Goal: Task Accomplishment & Management: Use online tool/utility

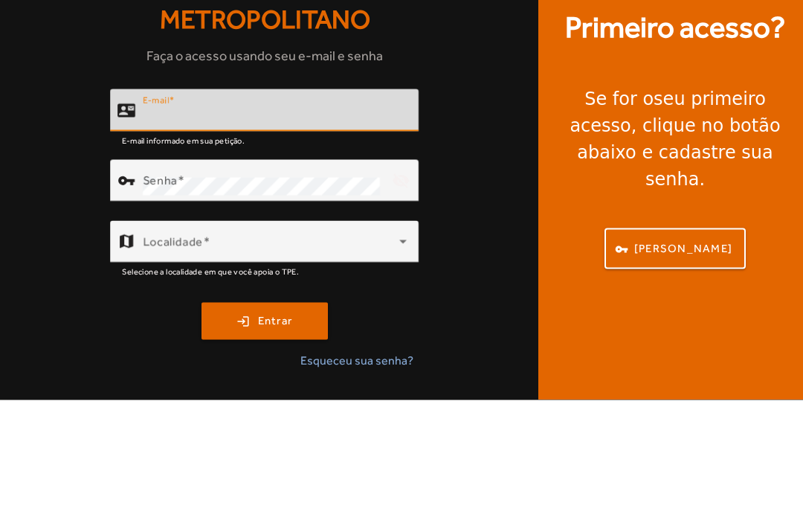
scroll to position [126, 0]
click at [390, 364] on span at bounding box center [271, 373] width 257 height 18
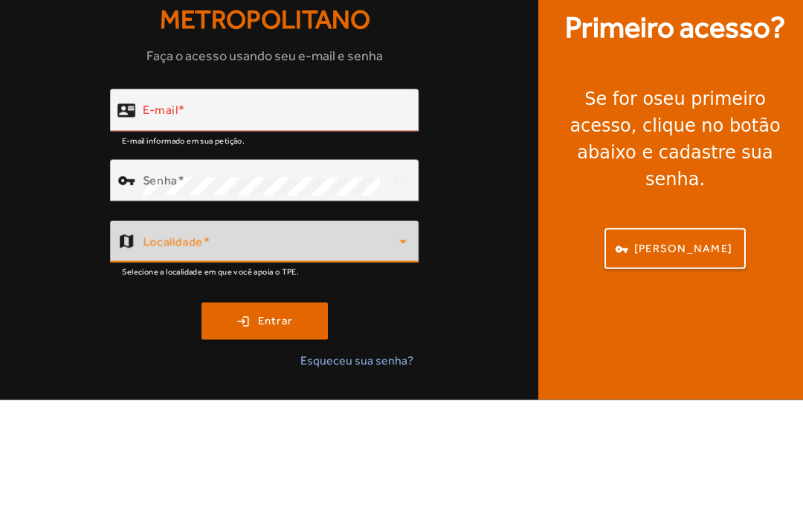
scroll to position [49, 0]
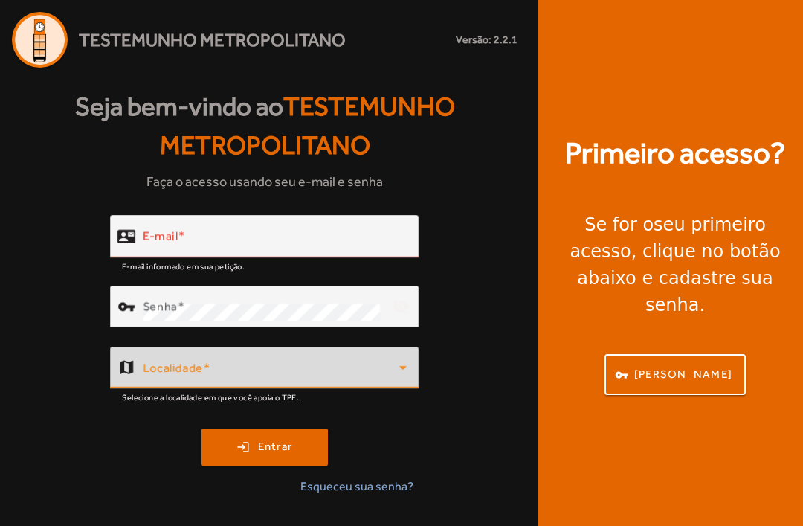
click at [315, 234] on input "E-mail" at bounding box center [275, 243] width 264 height 18
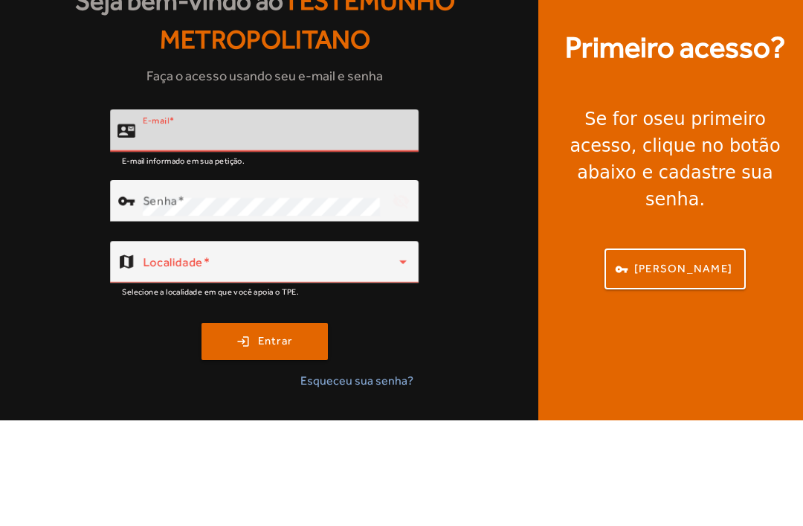
type input "**********"
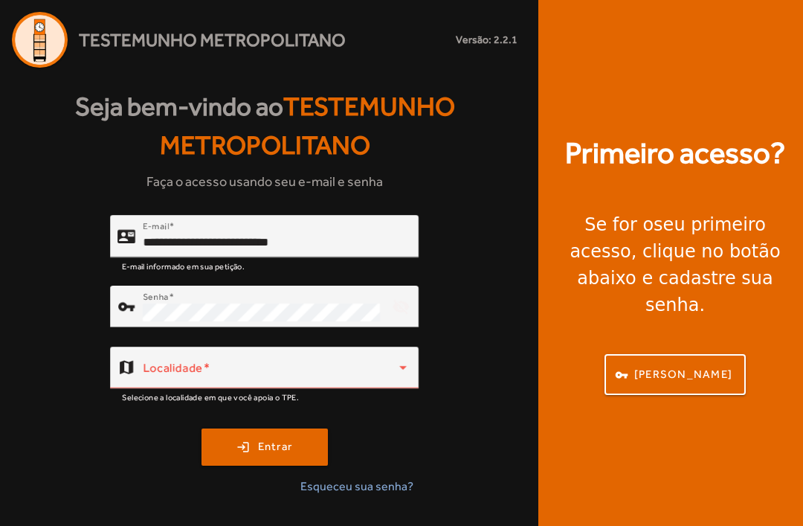
click at [332, 364] on span at bounding box center [271, 373] width 257 height 18
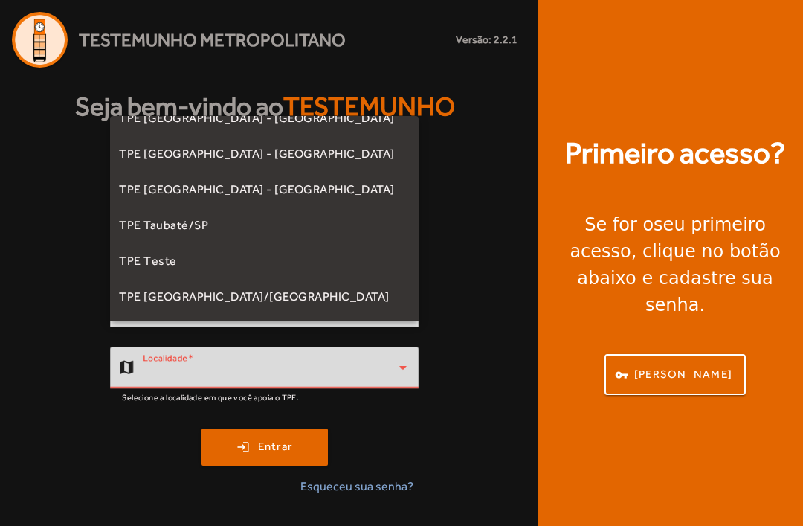
scroll to position [414, 0]
click at [287, 301] on mat-option "TPE [GEOGRAPHIC_DATA]/[GEOGRAPHIC_DATA]" at bounding box center [264, 297] width 309 height 36
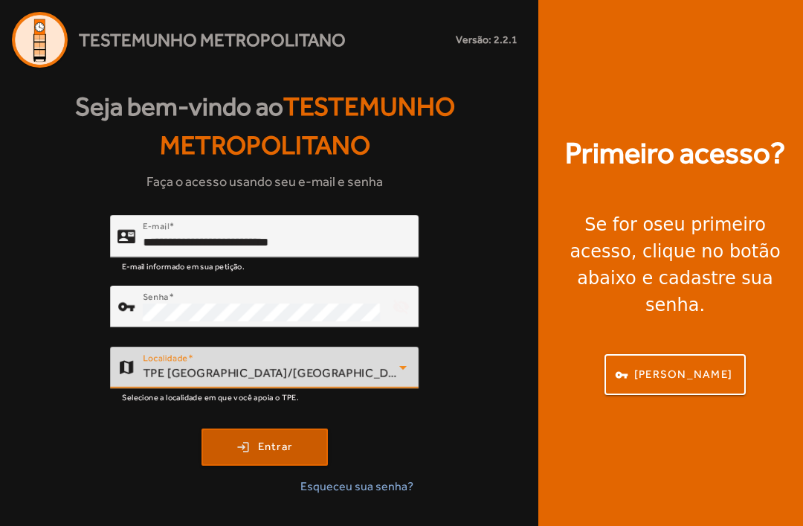
click at [281, 438] on span "Entrar" at bounding box center [275, 446] width 35 height 17
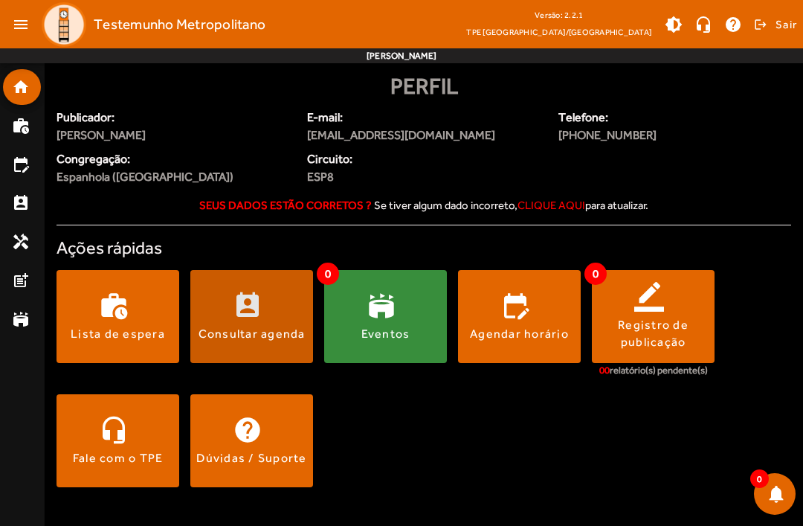
click at [279, 313] on span at bounding box center [251, 316] width 123 height 36
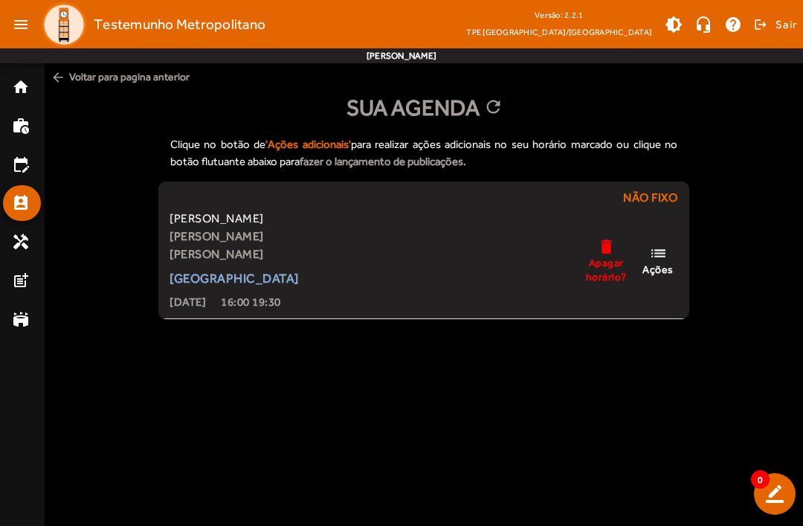
click at [657, 254] on mat-icon "list" at bounding box center [658, 253] width 18 height 19
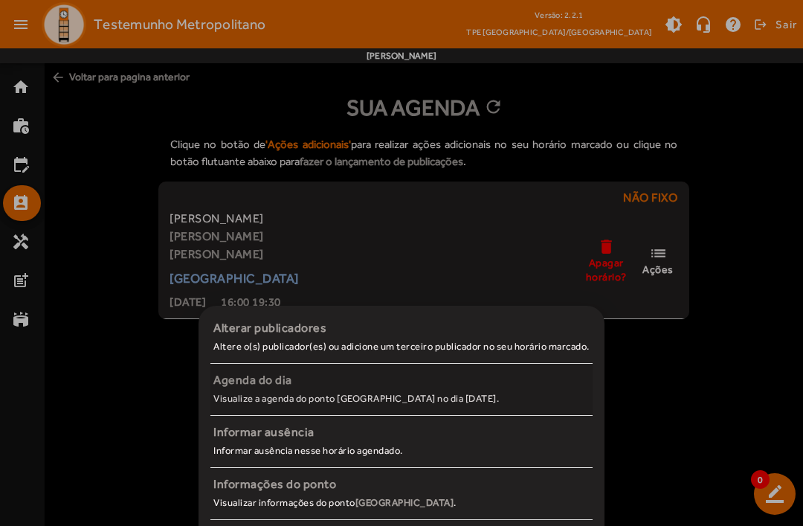
click at [406, 390] on span "Agenda do dia Visualize a agenda do ponto [GEOGRAPHIC_DATA] no dia [DATE]." at bounding box center [401, 387] width 376 height 33
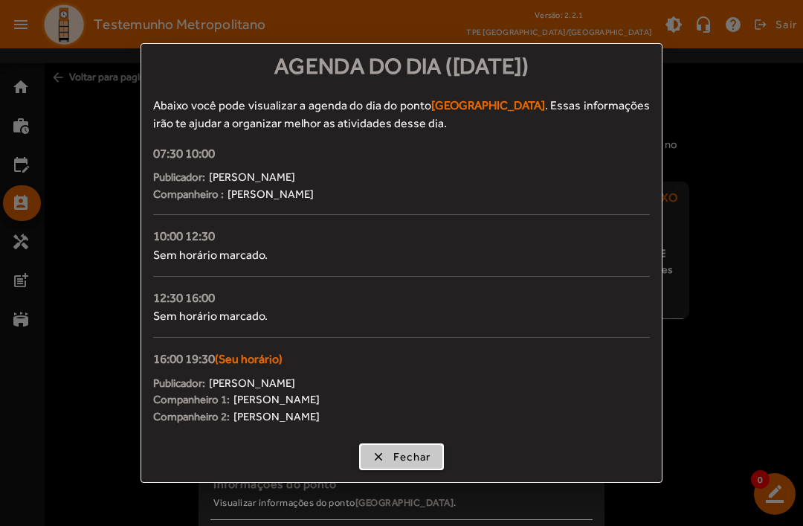
click at [396, 451] on span "Fechar" at bounding box center [412, 456] width 38 height 17
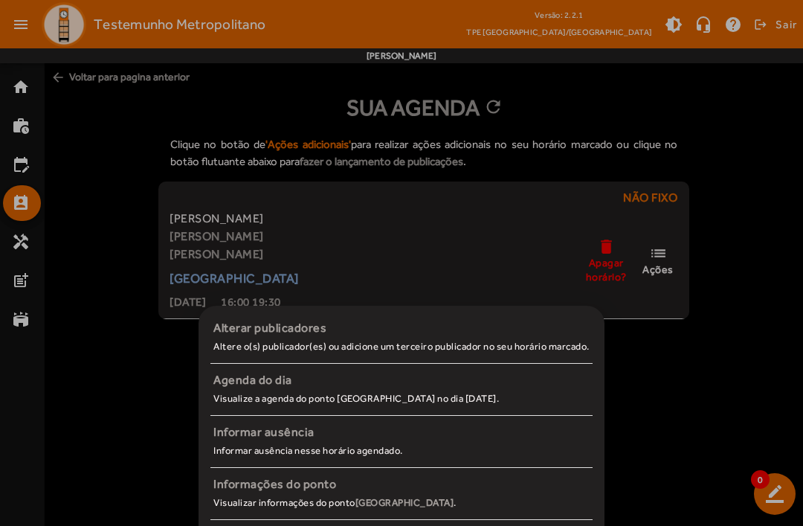
click at [731, 243] on div at bounding box center [401, 263] width 803 height 526
